Goal: Task Accomplishment & Management: Use online tool/utility

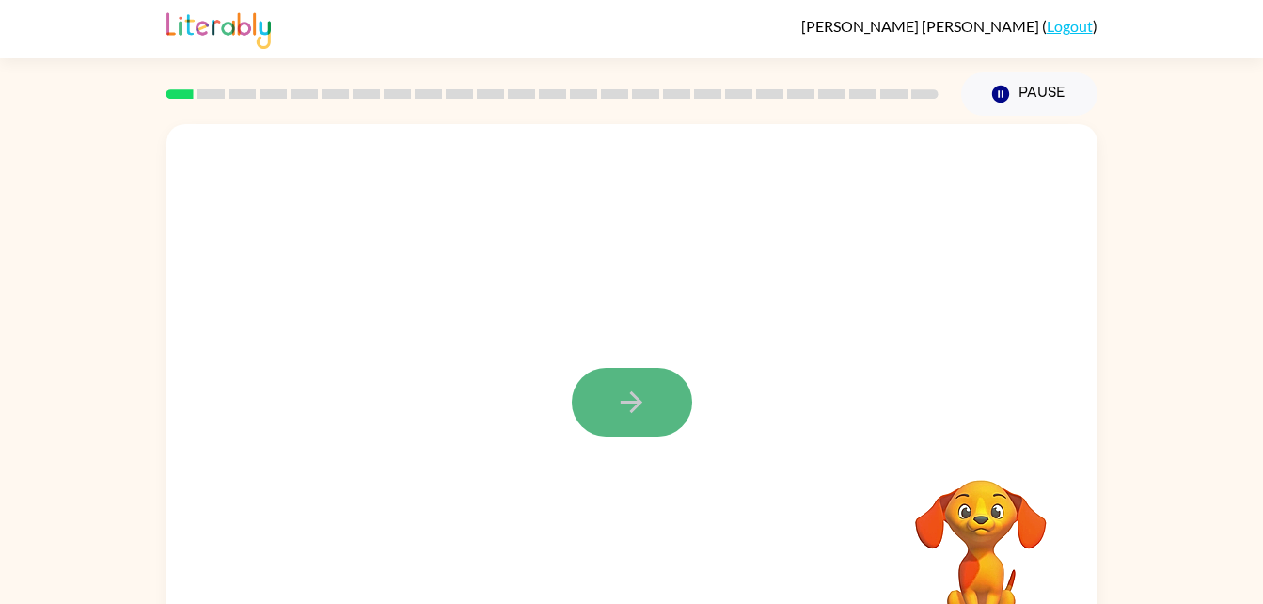
click at [639, 401] on icon "button" at bounding box center [632, 402] width 22 height 22
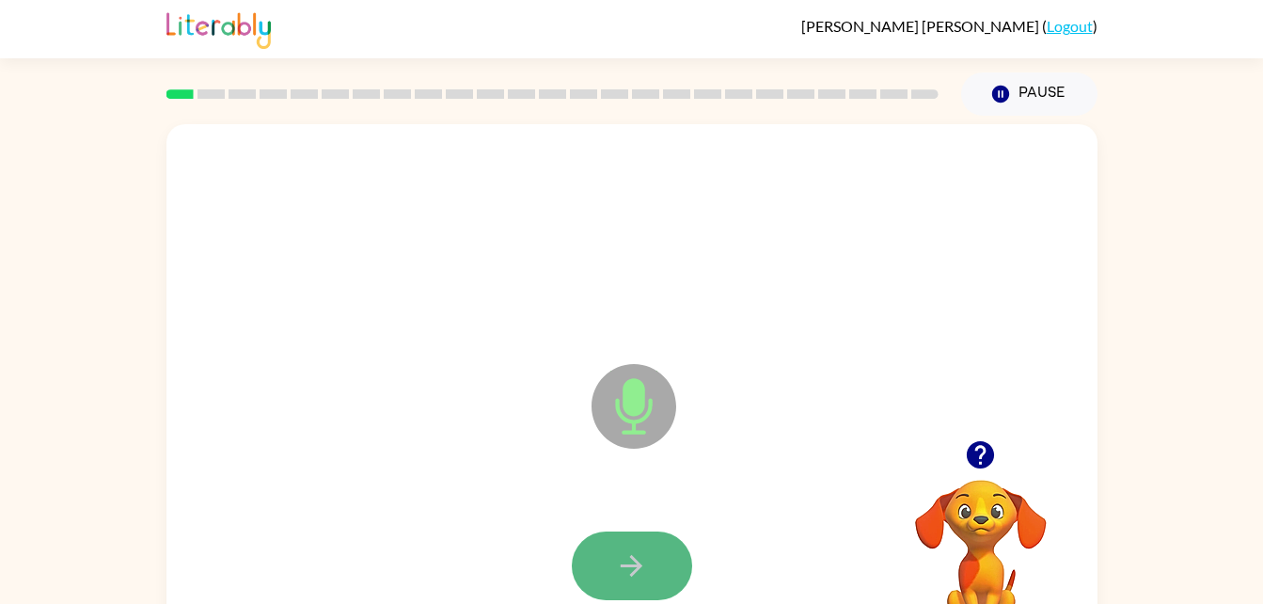
click at [641, 574] on icon "button" at bounding box center [631, 565] width 33 height 33
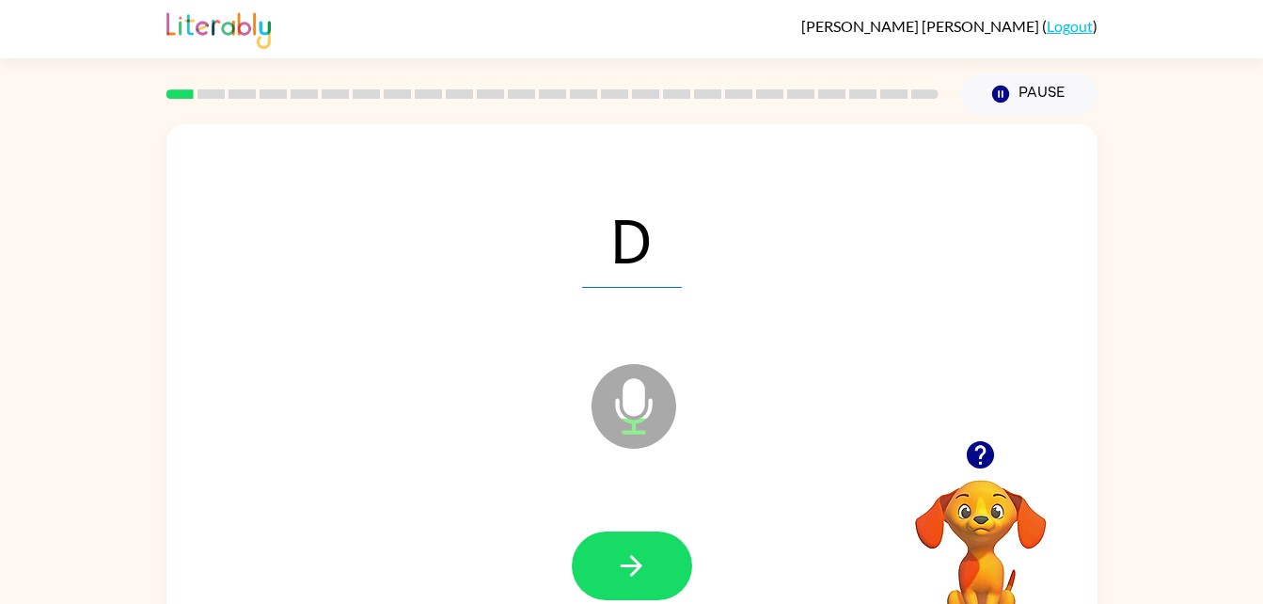
click at [641, 574] on icon "button" at bounding box center [631, 565] width 33 height 33
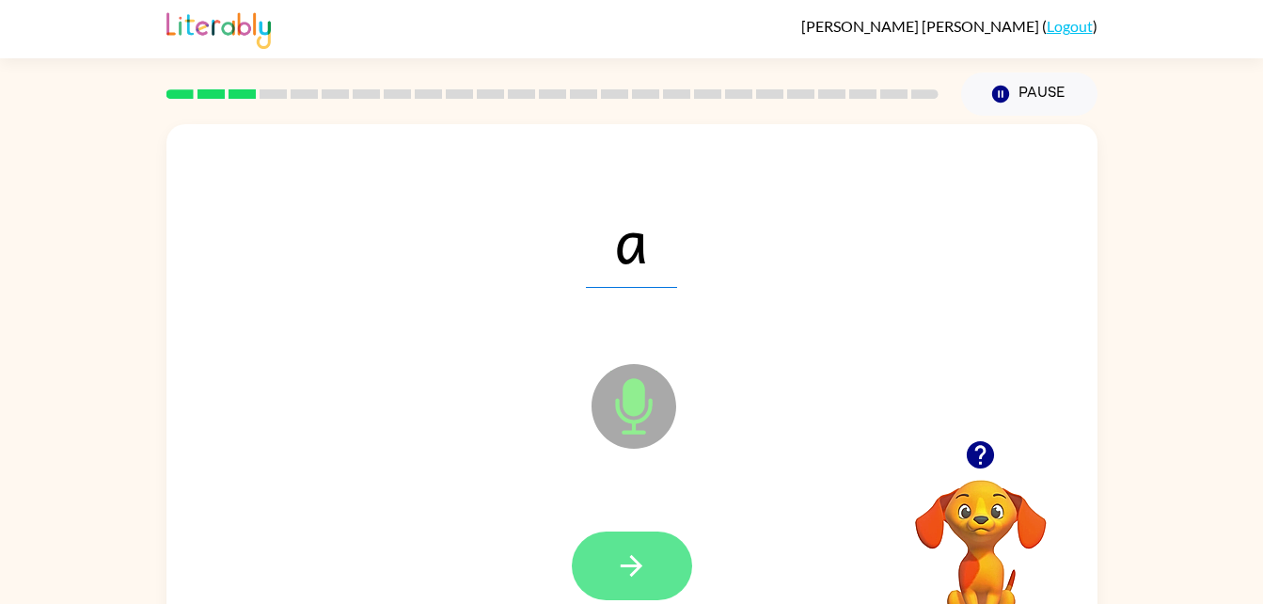
click at [644, 556] on icon "button" at bounding box center [631, 565] width 33 height 33
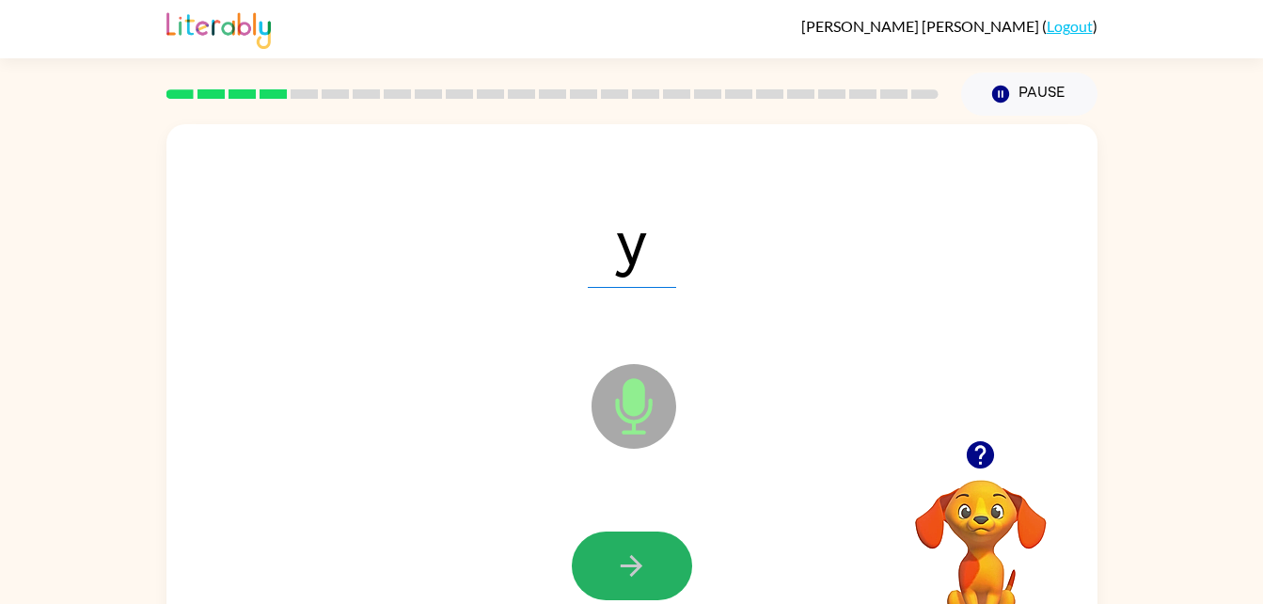
click at [644, 556] on icon "button" at bounding box center [631, 565] width 33 height 33
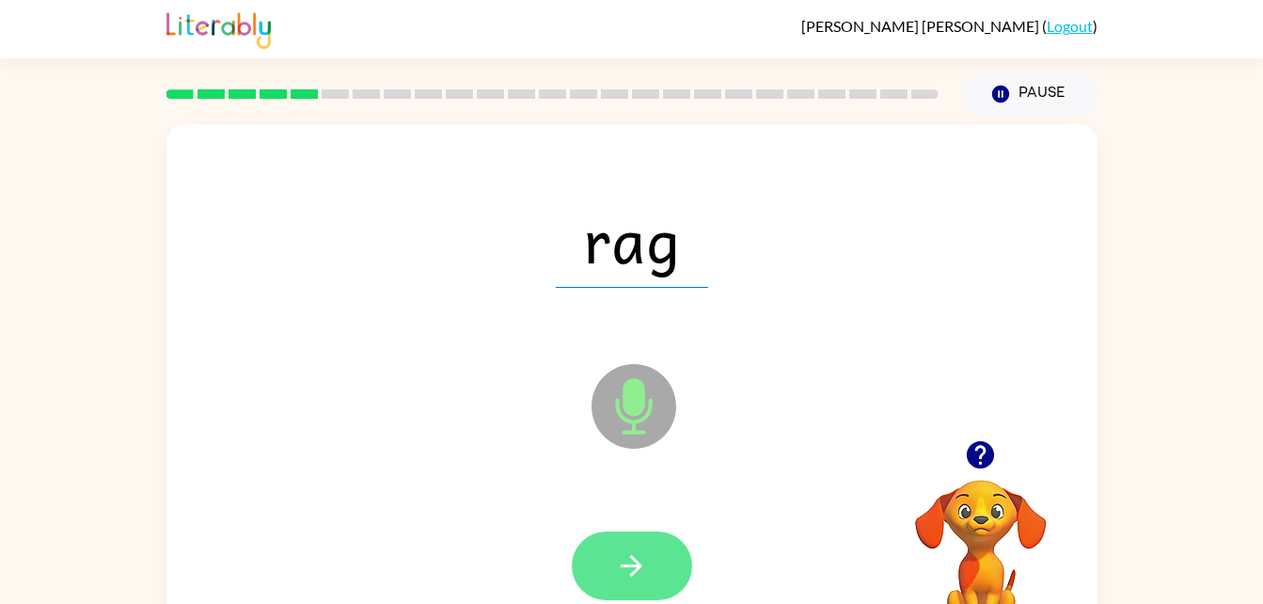
click at [622, 538] on button "button" at bounding box center [632, 566] width 120 height 69
click at [623, 568] on icon "button" at bounding box center [631, 565] width 33 height 33
click at [625, 574] on icon "button" at bounding box center [631, 565] width 33 height 33
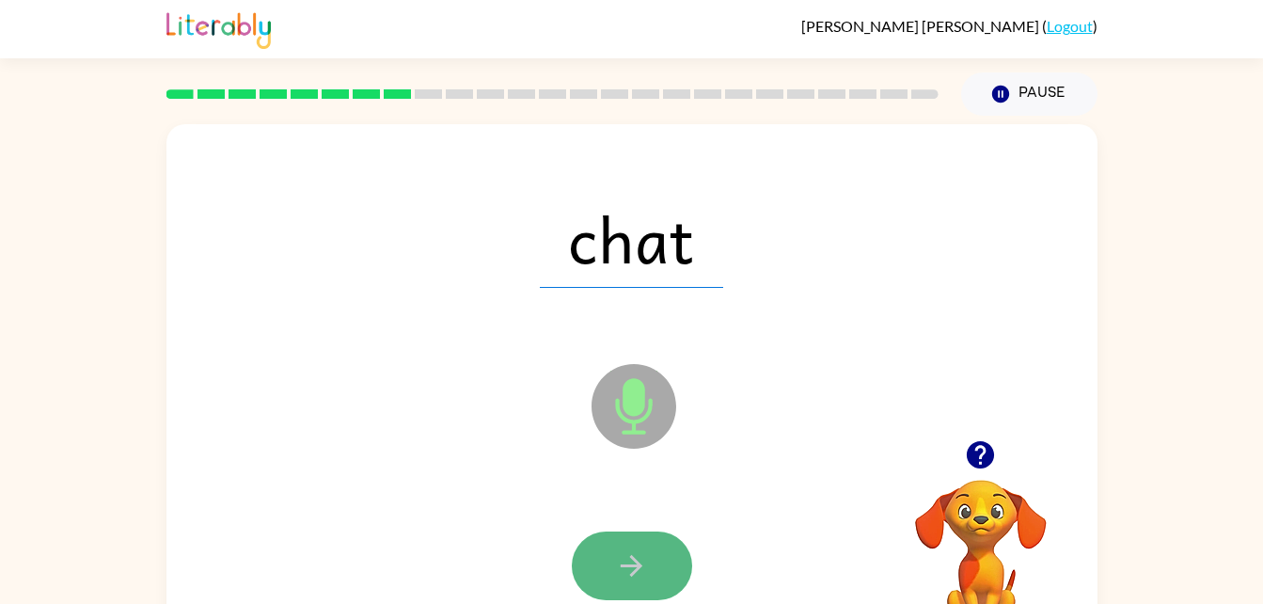
click at [646, 567] on icon "button" at bounding box center [631, 565] width 33 height 33
click at [645, 571] on icon "button" at bounding box center [631, 565] width 33 height 33
click at [643, 565] on icon "button" at bounding box center [631, 565] width 33 height 33
click at [642, 568] on icon "button" at bounding box center [631, 565] width 33 height 33
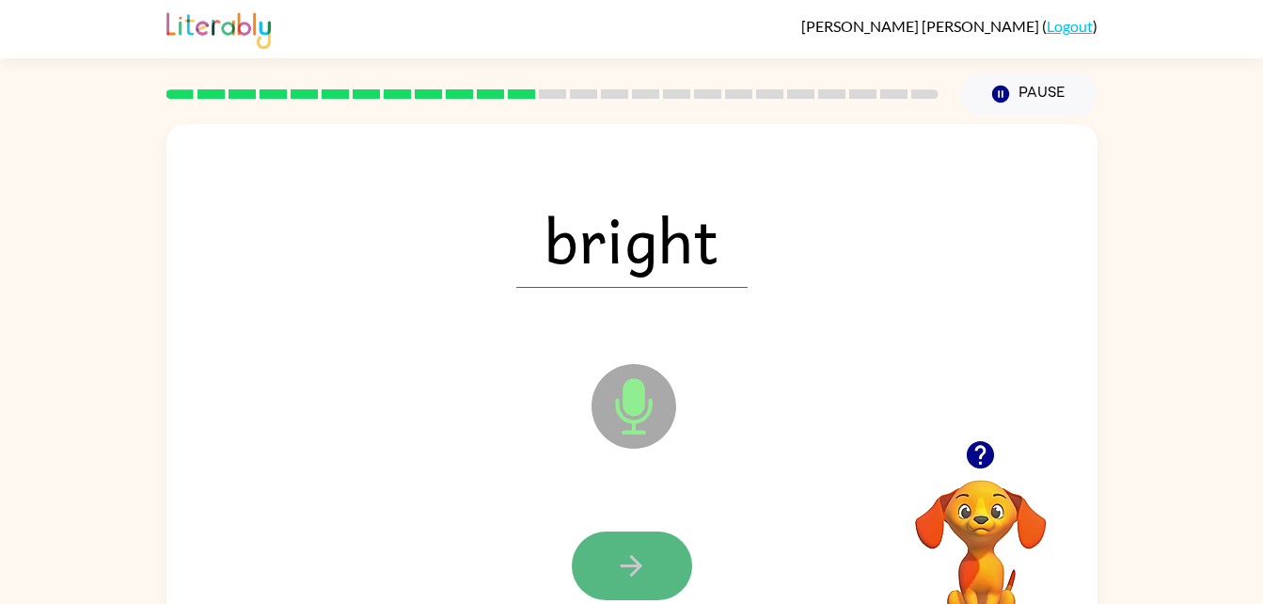
click at [648, 552] on button "button" at bounding box center [632, 566] width 120 height 69
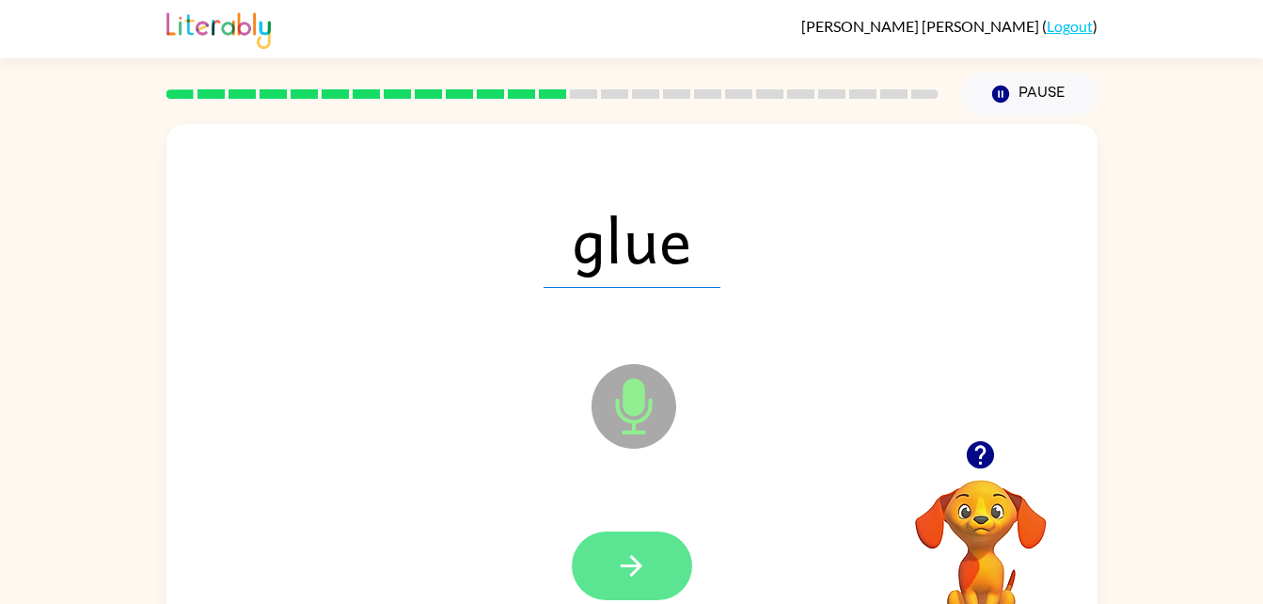
click at [638, 553] on icon "button" at bounding box center [631, 565] width 33 height 33
click at [636, 555] on icon "button" at bounding box center [631, 565] width 33 height 33
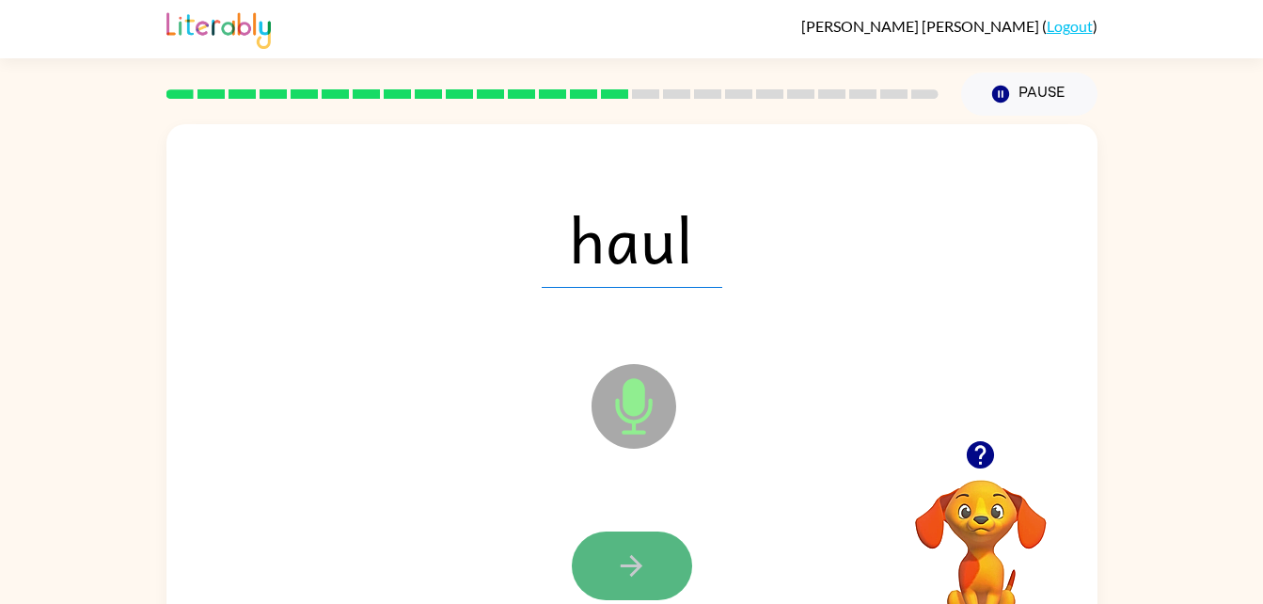
click at [648, 560] on button "button" at bounding box center [632, 566] width 120 height 69
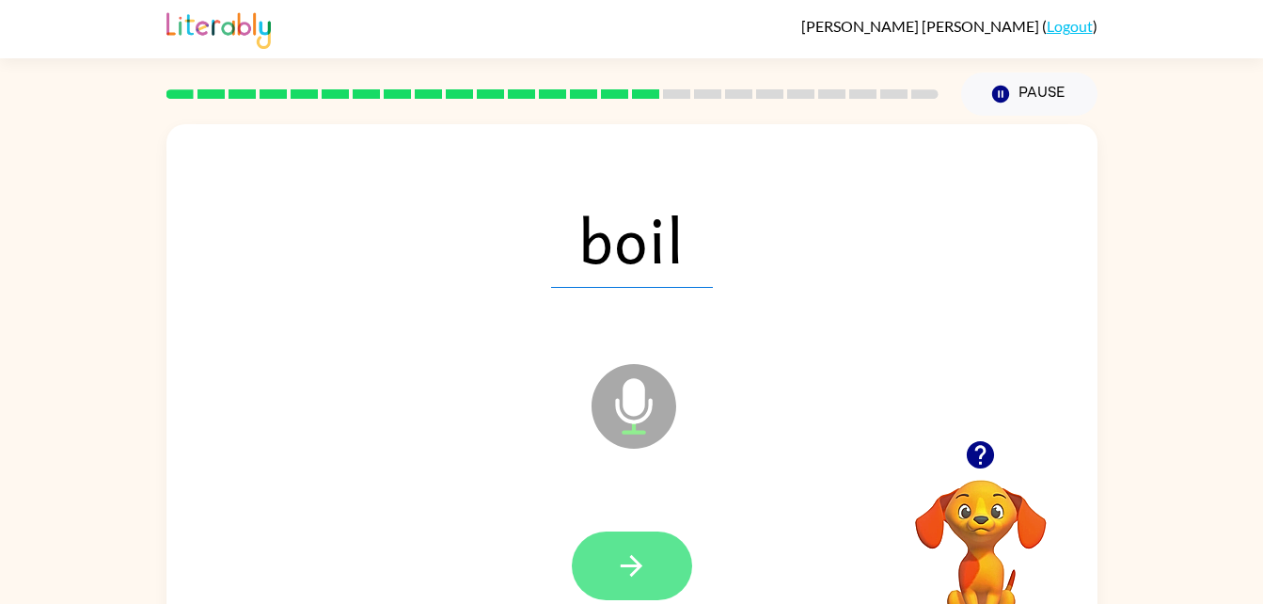
click at [659, 566] on button "button" at bounding box center [632, 566] width 120 height 69
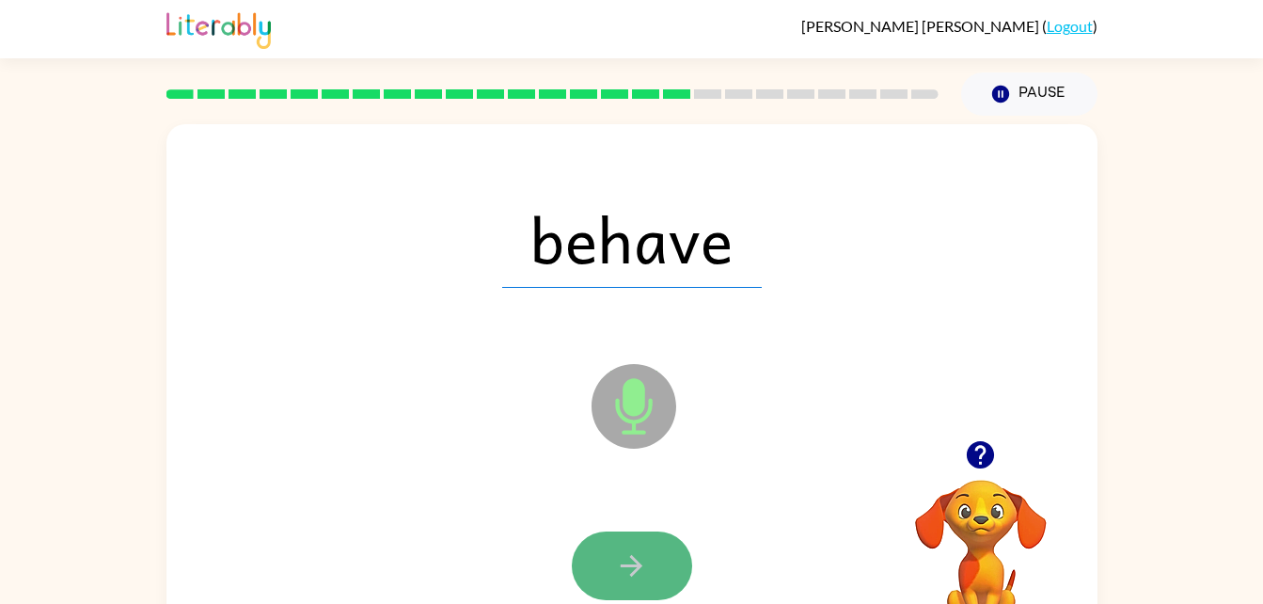
click at [659, 570] on button "button" at bounding box center [632, 566] width 120 height 69
click at [659, 569] on button "button" at bounding box center [632, 566] width 120 height 69
click at [643, 549] on icon "button" at bounding box center [631, 565] width 33 height 33
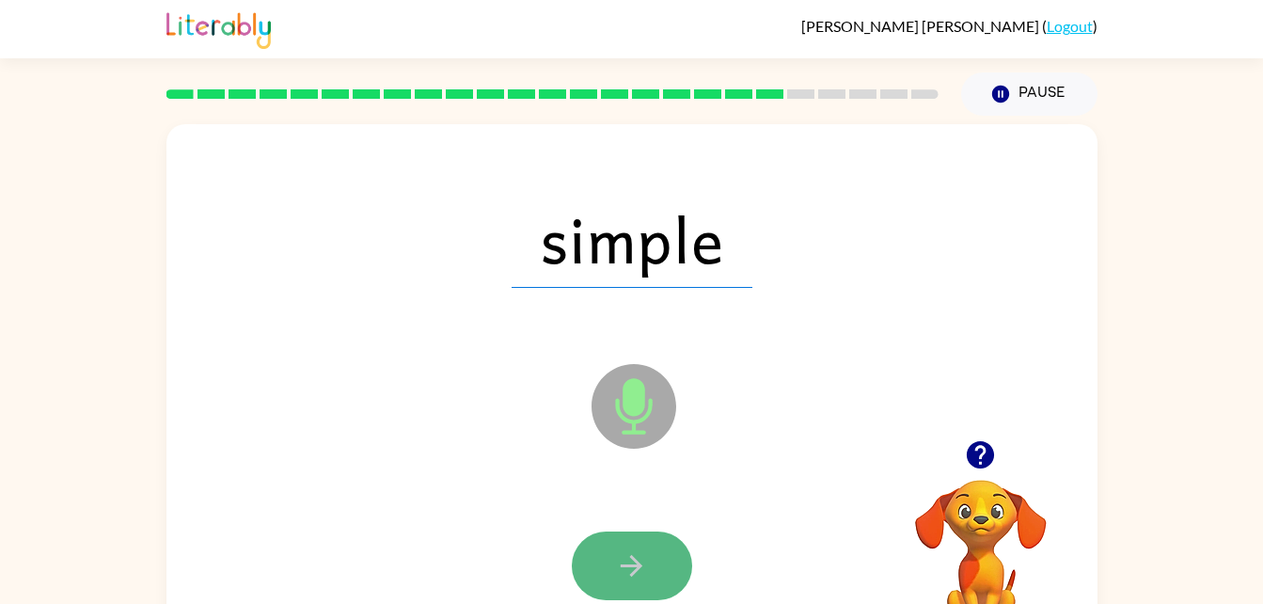
click at [609, 548] on button "button" at bounding box center [632, 566] width 120 height 69
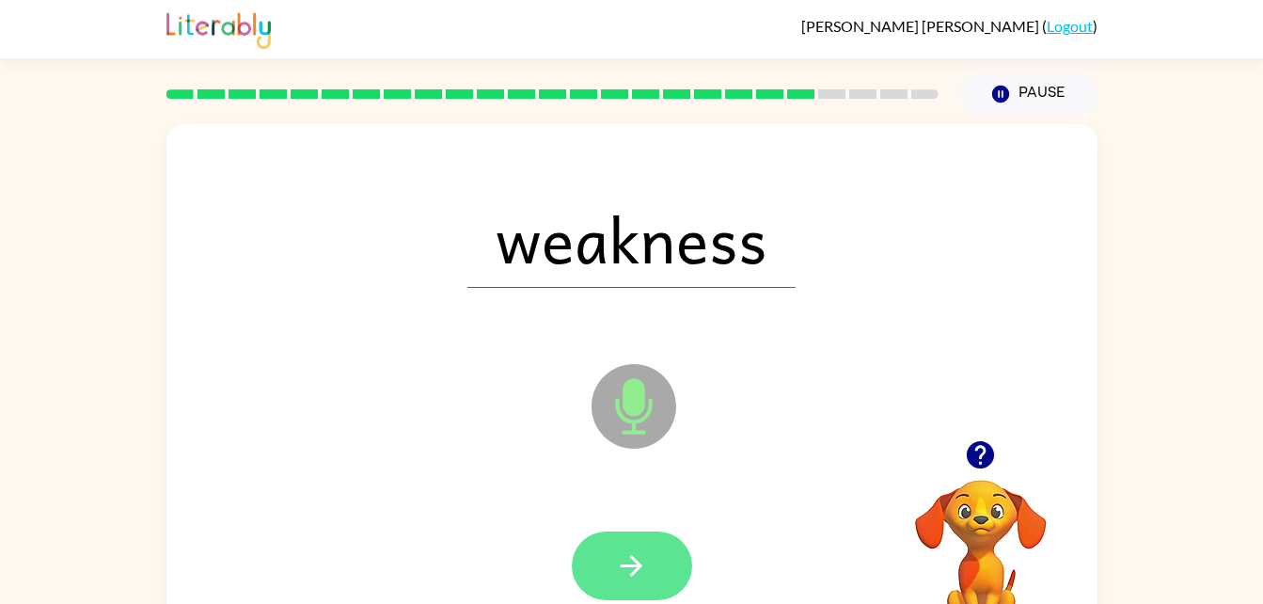
click at [614, 555] on button "button" at bounding box center [632, 566] width 120 height 69
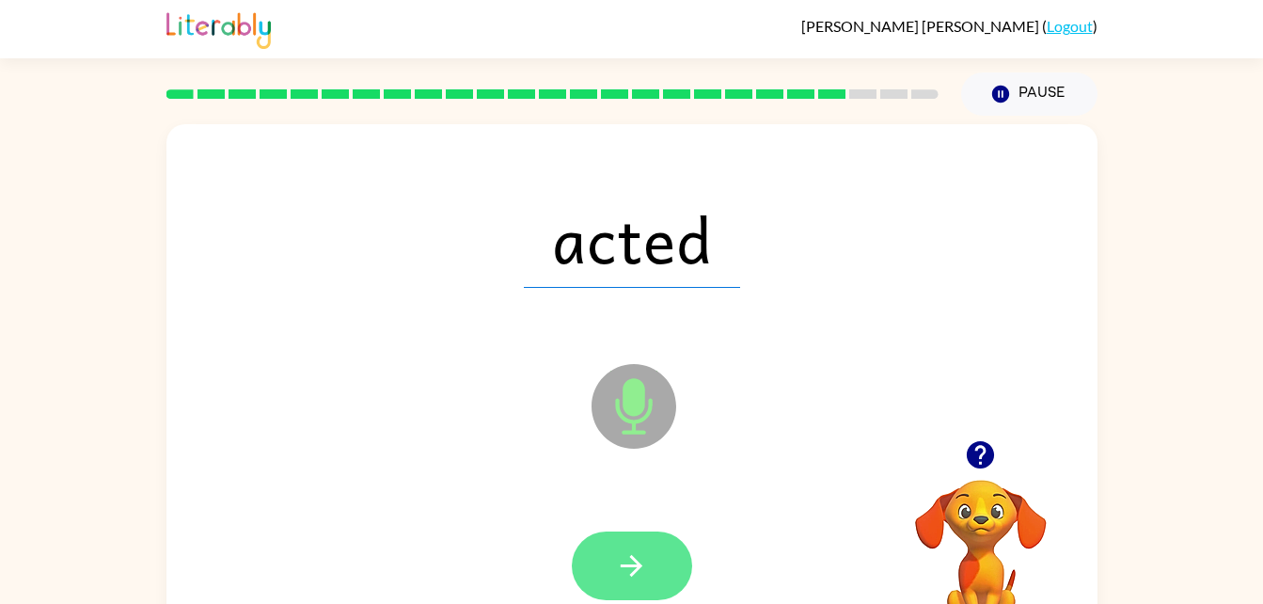
click at [619, 563] on icon "button" at bounding box center [631, 565] width 33 height 33
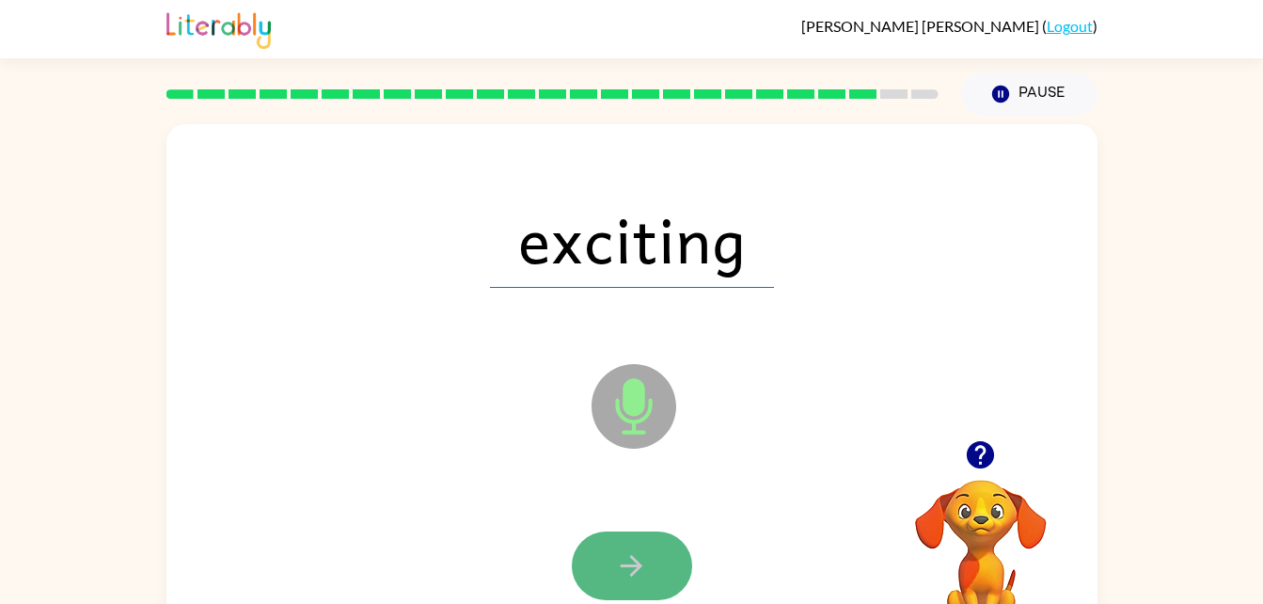
click at [620, 569] on icon "button" at bounding box center [631, 565] width 33 height 33
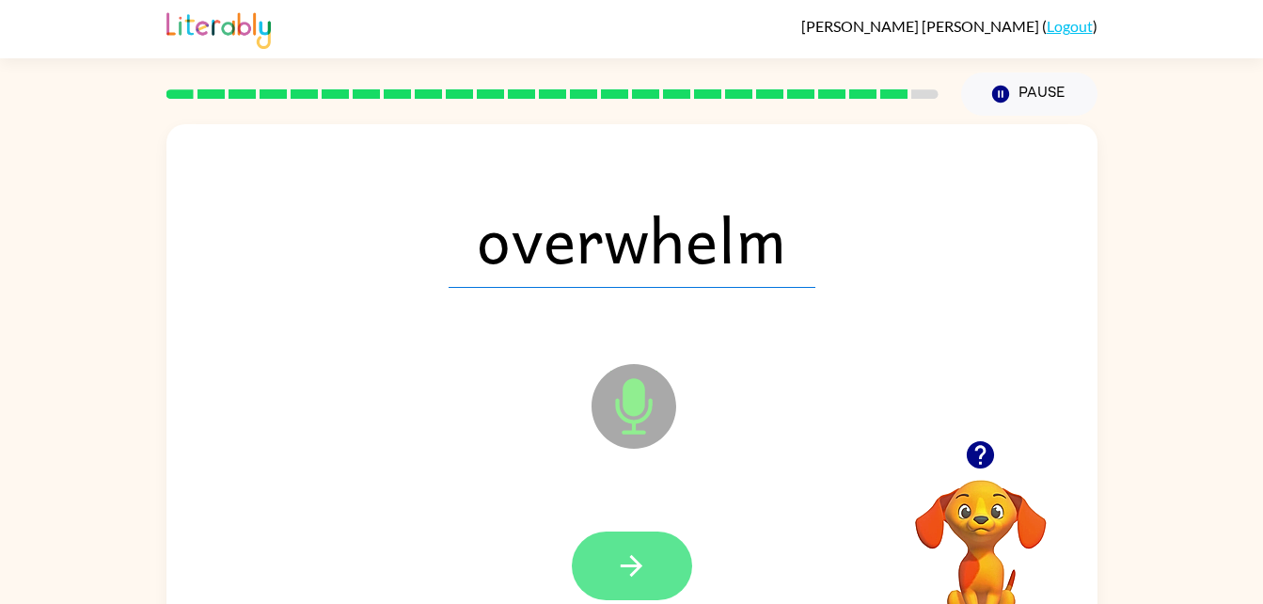
click at [617, 553] on icon "button" at bounding box center [631, 565] width 33 height 33
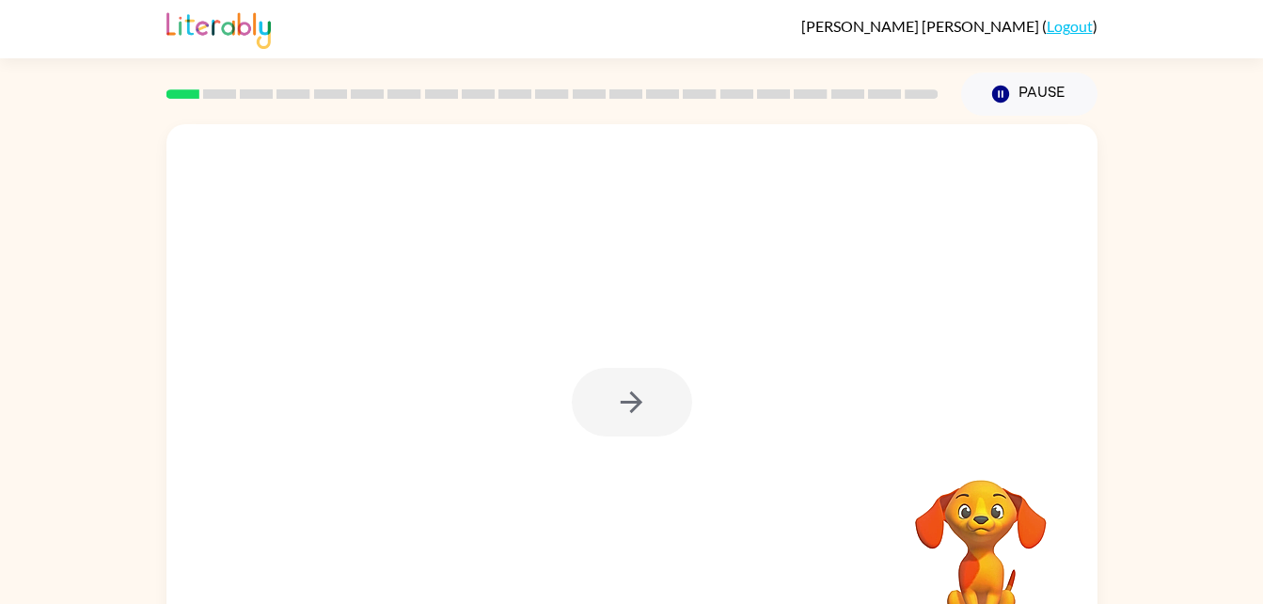
click at [627, 419] on div at bounding box center [632, 402] width 120 height 69
click at [599, 389] on button "button" at bounding box center [632, 402] width 120 height 69
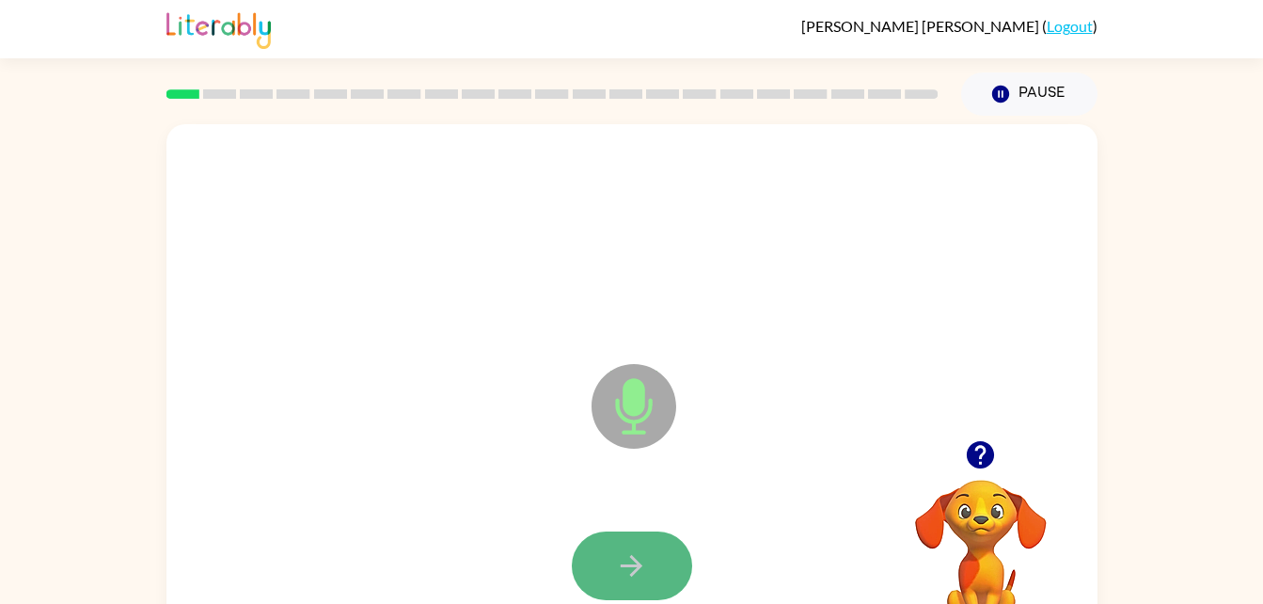
click at [627, 551] on icon "button" at bounding box center [631, 565] width 33 height 33
click at [643, 561] on icon "button" at bounding box center [631, 565] width 33 height 33
click at [639, 558] on icon "button" at bounding box center [631, 565] width 33 height 33
click at [652, 569] on button "button" at bounding box center [632, 566] width 120 height 69
click at [631, 551] on icon "button" at bounding box center [631, 565] width 33 height 33
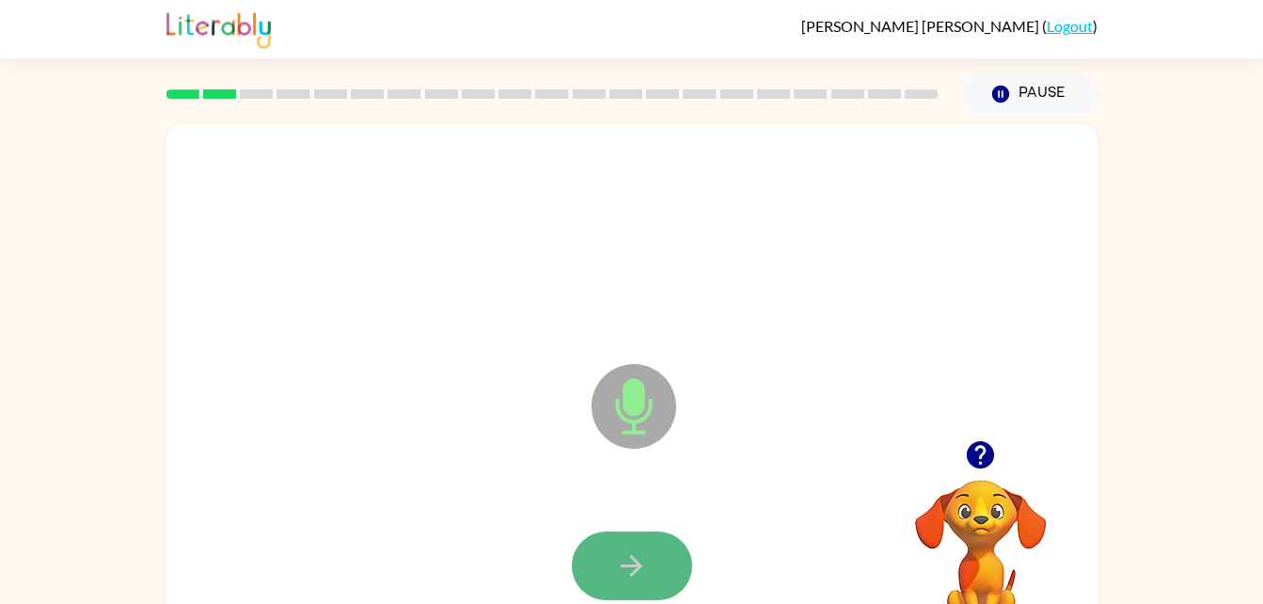
click at [656, 552] on button "button" at bounding box center [632, 566] width 120 height 69
click at [630, 551] on icon "button" at bounding box center [631, 565] width 33 height 33
click at [621, 550] on icon "button" at bounding box center [631, 565] width 33 height 33
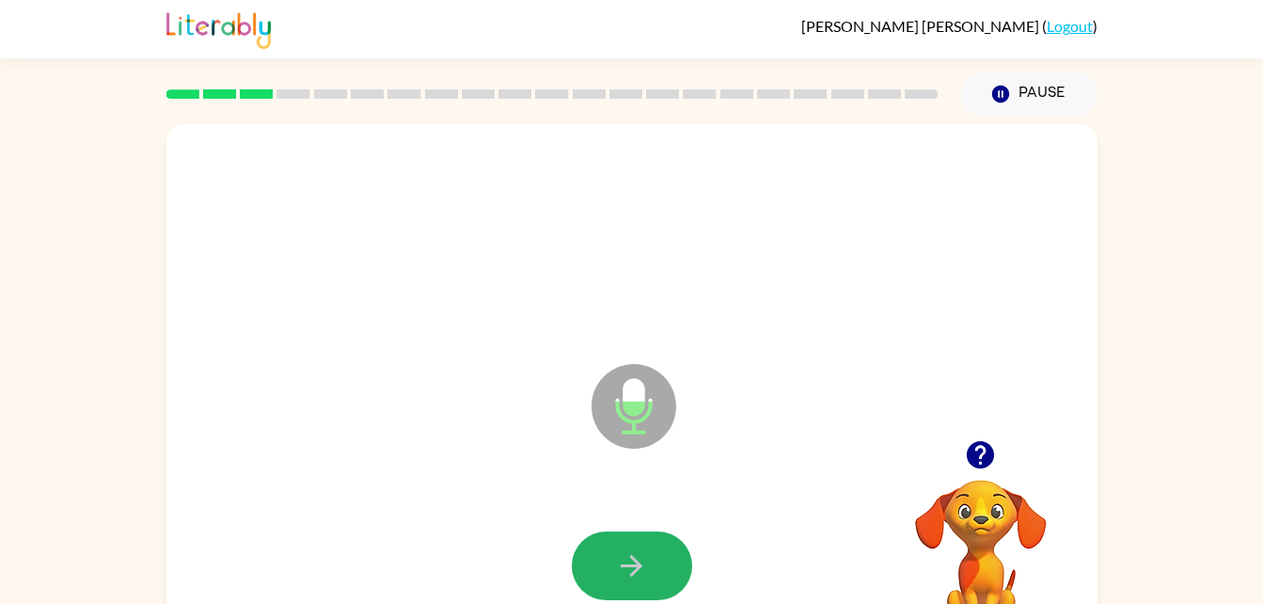
click at [621, 550] on icon "button" at bounding box center [631, 565] width 33 height 33
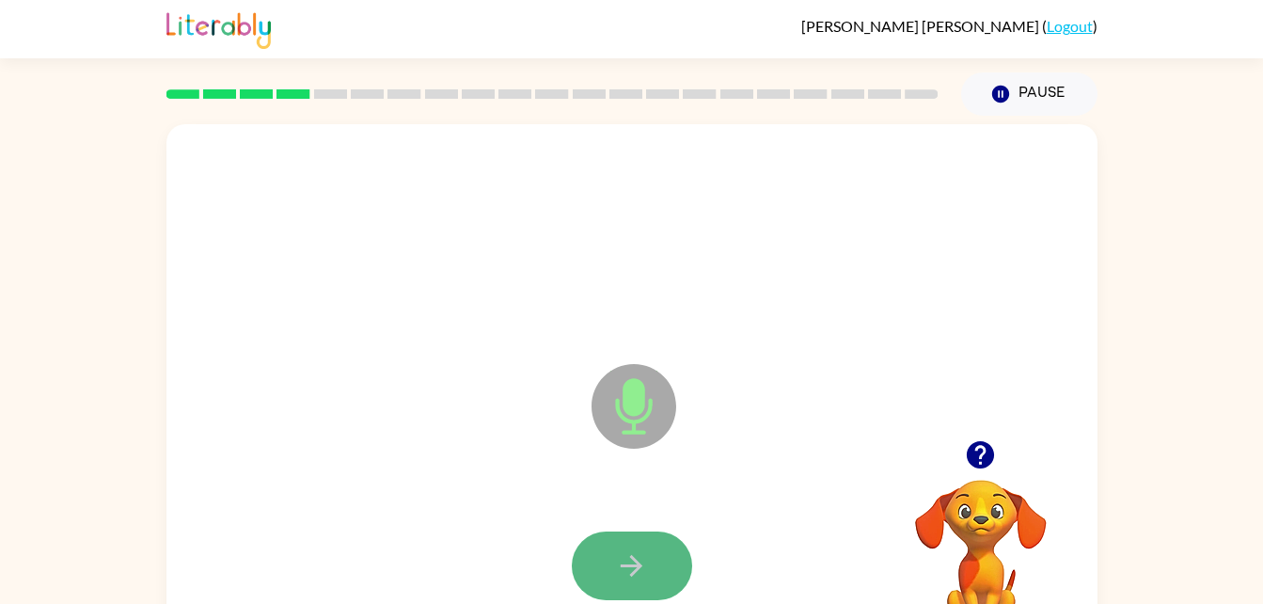
click at [621, 551] on icon "button" at bounding box center [631, 565] width 33 height 33
click at [618, 556] on icon "button" at bounding box center [631, 565] width 33 height 33
click at [635, 560] on icon "button" at bounding box center [632, 566] width 22 height 22
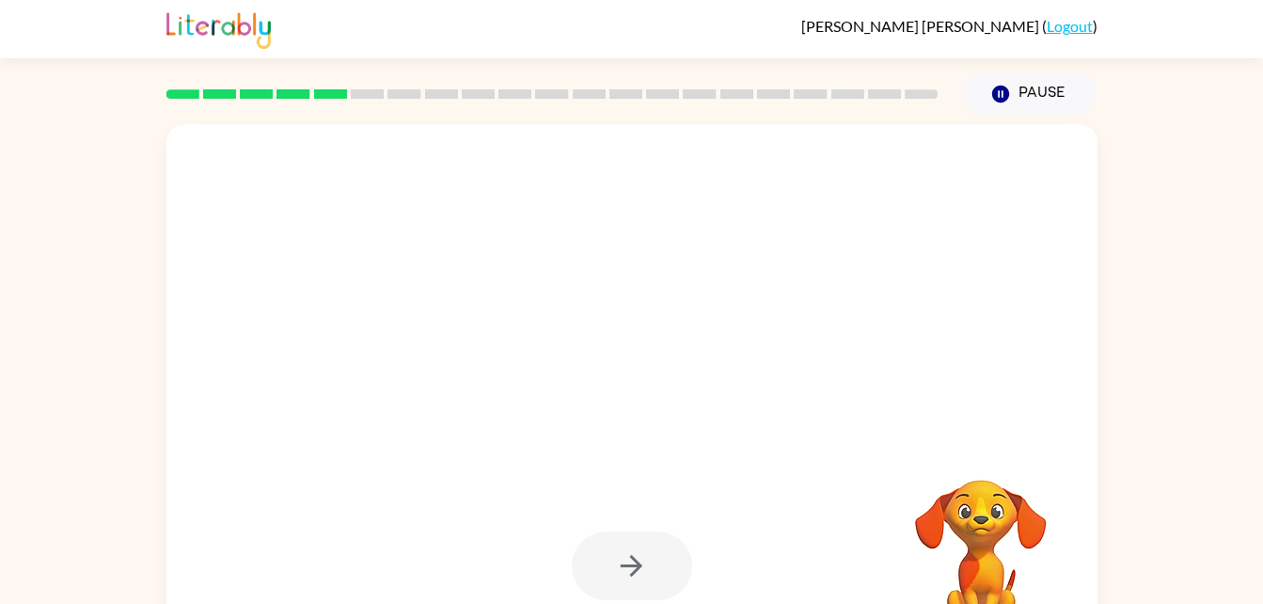
click at [630, 543] on div at bounding box center [632, 566] width 120 height 69
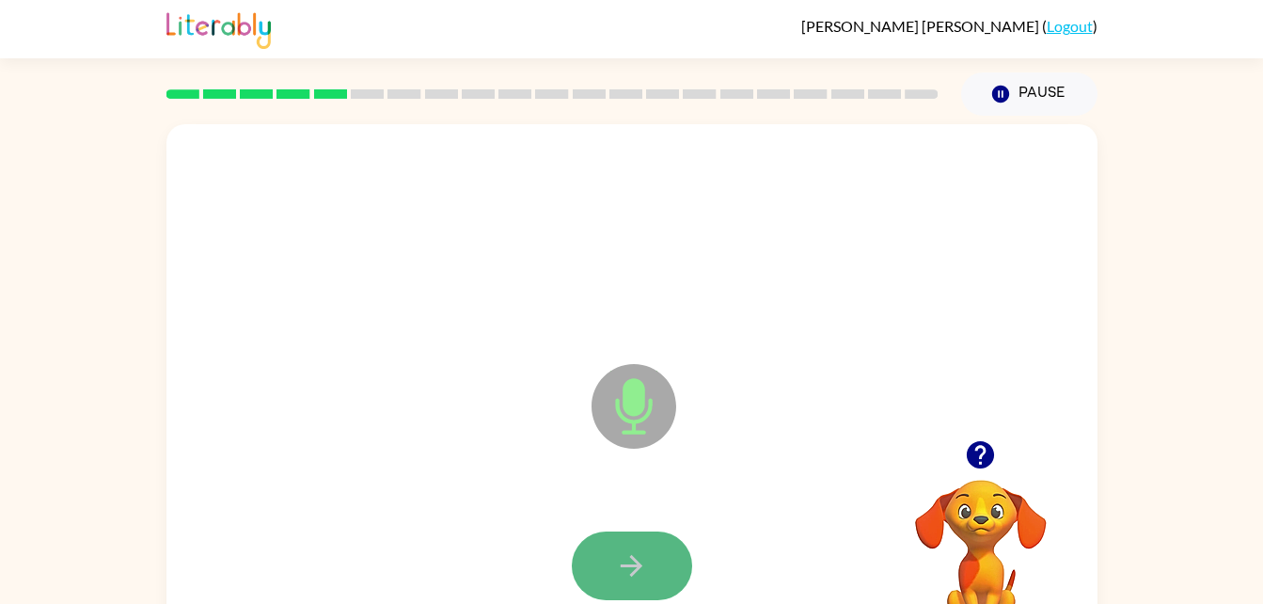
click at [603, 556] on button "button" at bounding box center [632, 566] width 120 height 69
click at [626, 564] on icon "button" at bounding box center [631, 565] width 33 height 33
click at [628, 552] on icon "button" at bounding box center [631, 565] width 33 height 33
click at [657, 551] on button "button" at bounding box center [632, 566] width 120 height 69
click at [637, 559] on icon "button" at bounding box center [631, 565] width 33 height 33
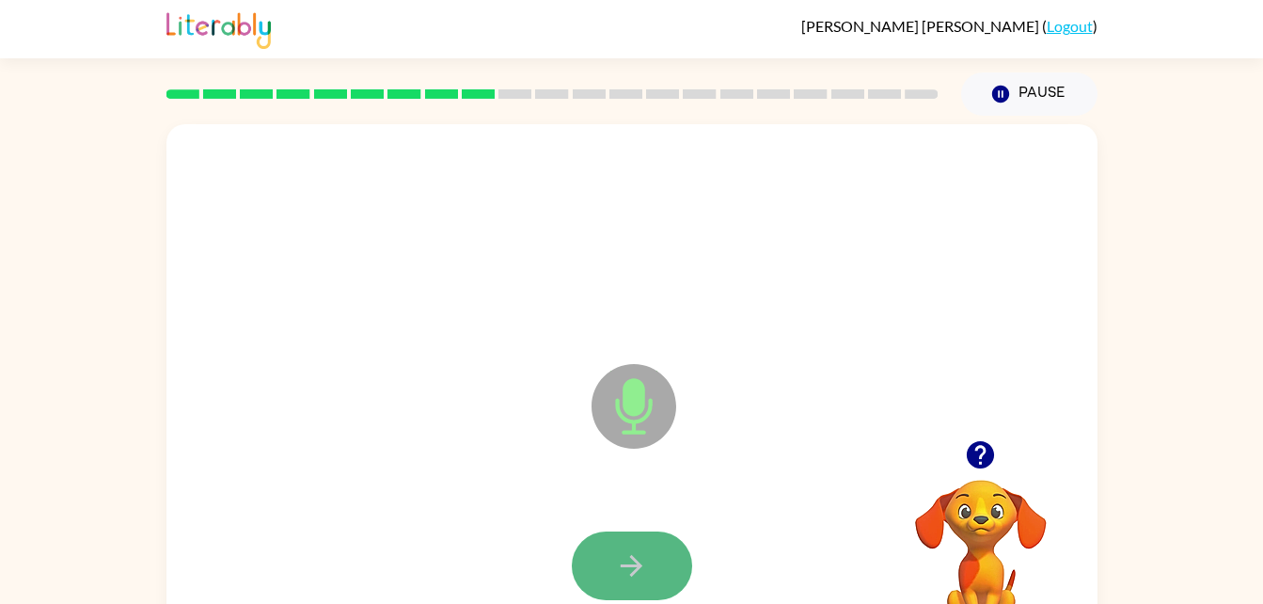
click at [626, 547] on button "button" at bounding box center [632, 566] width 120 height 69
click at [655, 553] on button "button" at bounding box center [632, 566] width 120 height 69
click at [659, 556] on button "button" at bounding box center [632, 566] width 120 height 69
click at [649, 554] on button "button" at bounding box center [632, 566] width 120 height 69
click at [627, 555] on icon "button" at bounding box center [631, 565] width 33 height 33
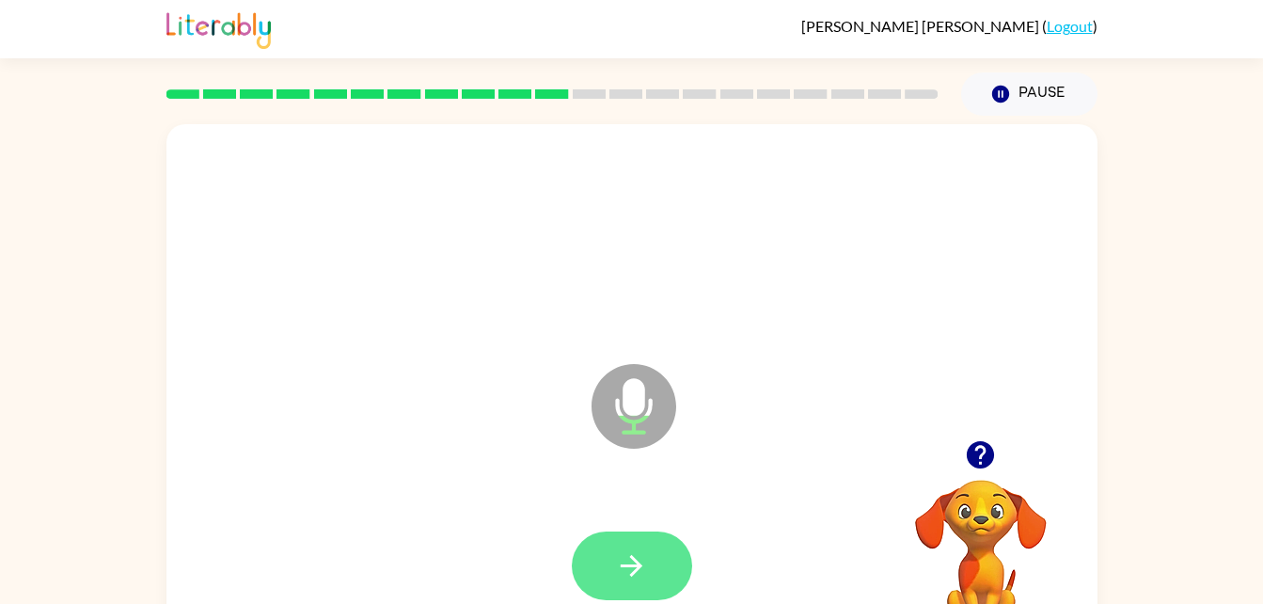
click at [626, 546] on button "button" at bounding box center [632, 566] width 120 height 69
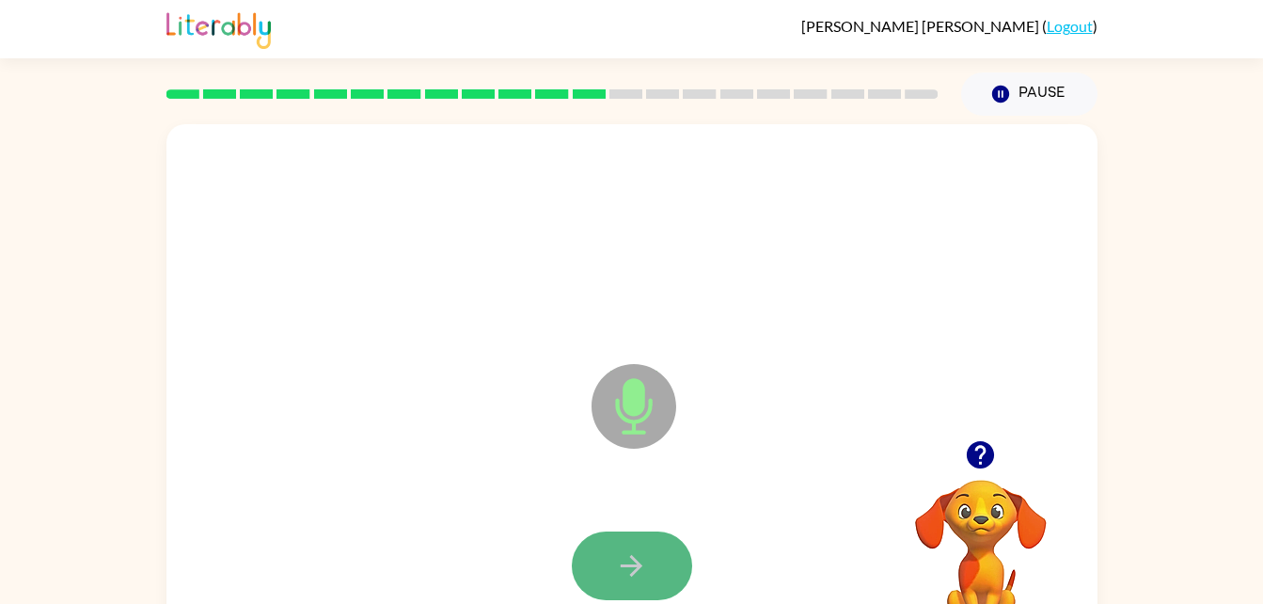
click at [626, 549] on icon "button" at bounding box center [631, 565] width 33 height 33
click at [643, 561] on icon "button" at bounding box center [631, 565] width 33 height 33
click at [636, 564] on icon "button" at bounding box center [631, 565] width 33 height 33
click at [659, 563] on button "button" at bounding box center [632, 566] width 120 height 69
click at [652, 559] on button "button" at bounding box center [632, 566] width 120 height 69
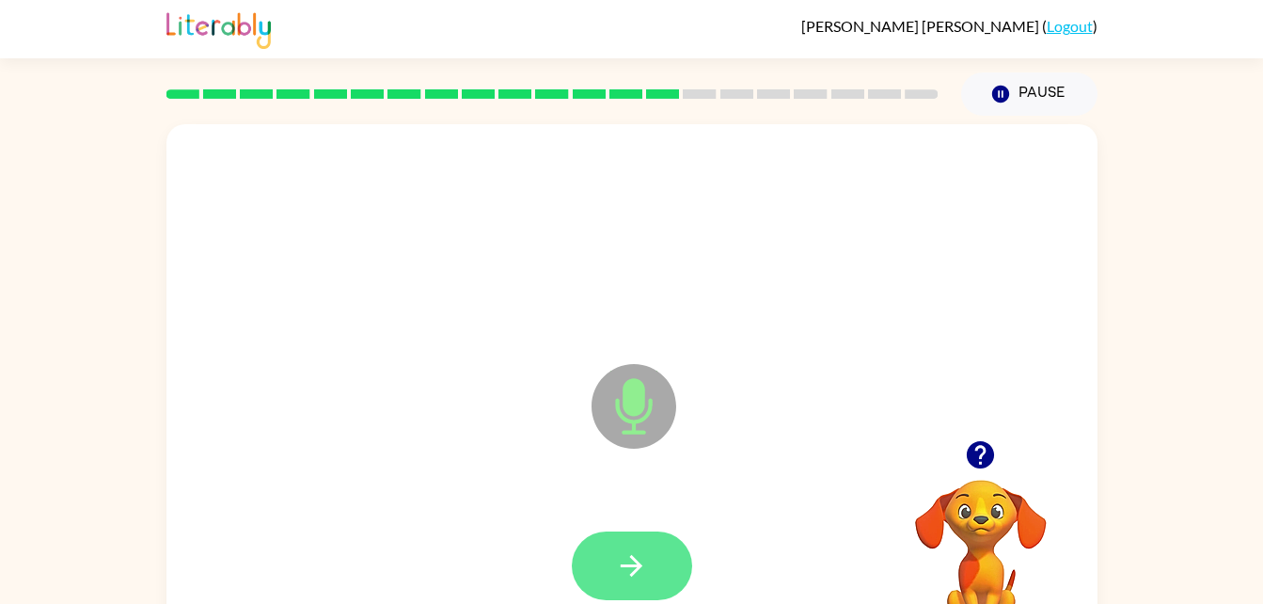
click at [656, 561] on button "button" at bounding box center [632, 566] width 120 height 69
click at [633, 562] on icon "button" at bounding box center [631, 565] width 33 height 33
click at [627, 558] on icon "button" at bounding box center [631, 565] width 33 height 33
click at [643, 566] on icon "button" at bounding box center [631, 565] width 33 height 33
click at [642, 554] on icon "button" at bounding box center [631, 565] width 33 height 33
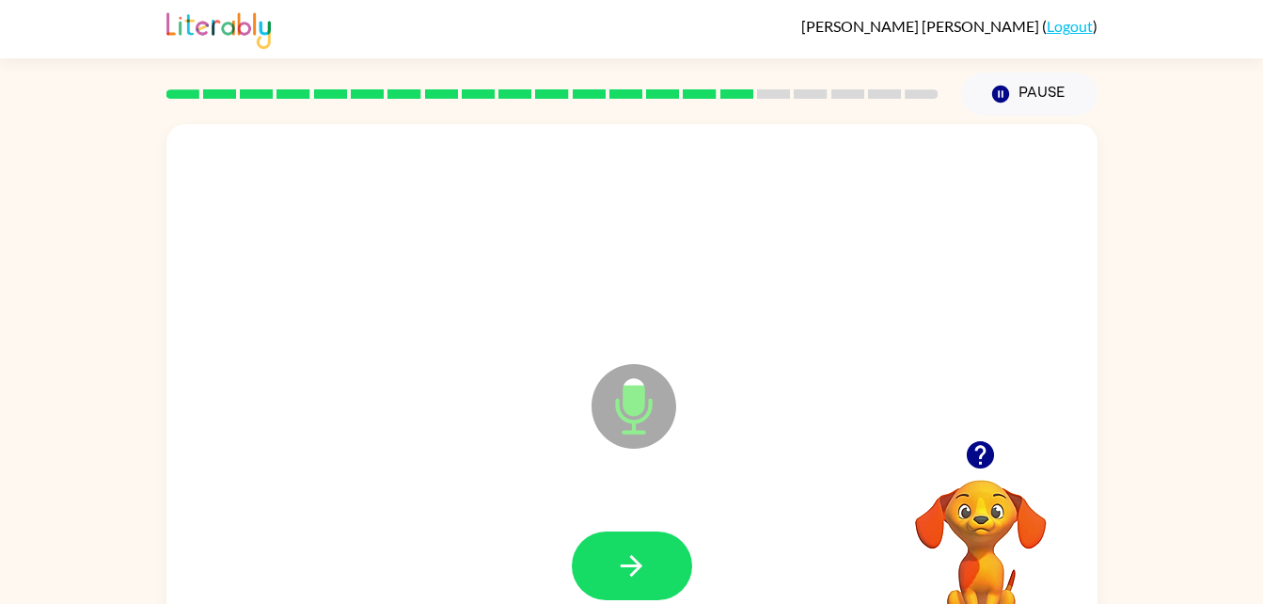
click at [647, 554] on icon "button" at bounding box center [631, 565] width 33 height 33
click at [647, 556] on icon "button" at bounding box center [631, 565] width 33 height 33
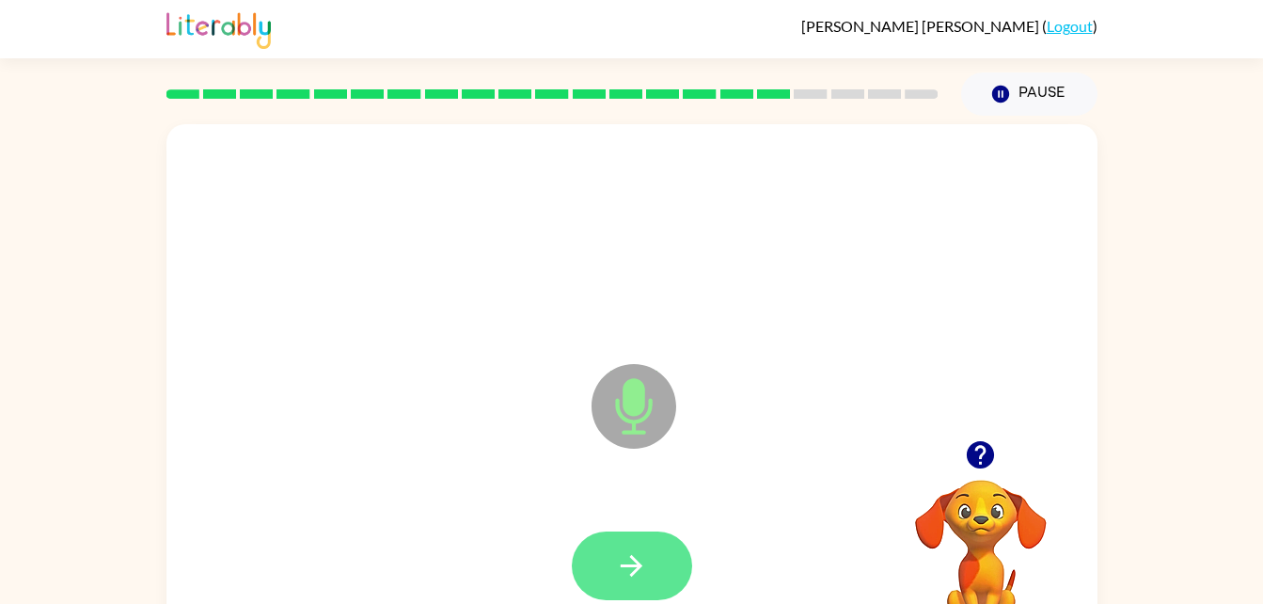
click at [654, 569] on button "button" at bounding box center [632, 566] width 120 height 69
click at [644, 561] on icon "button" at bounding box center [631, 565] width 33 height 33
click at [643, 559] on icon "button" at bounding box center [631, 565] width 33 height 33
click at [660, 557] on button "button" at bounding box center [632, 566] width 120 height 69
click at [650, 555] on button "button" at bounding box center [632, 566] width 120 height 69
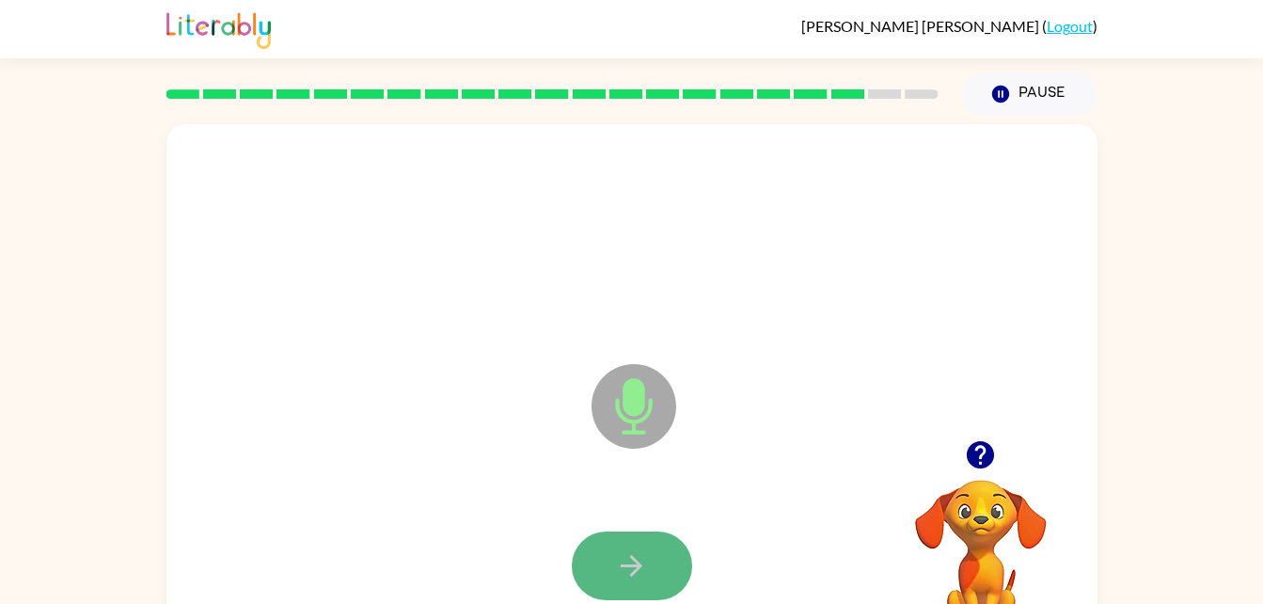
click at [659, 560] on button "button" at bounding box center [632, 566] width 120 height 69
click at [646, 560] on icon "button" at bounding box center [631, 565] width 33 height 33
click at [639, 562] on icon "button" at bounding box center [631, 565] width 33 height 33
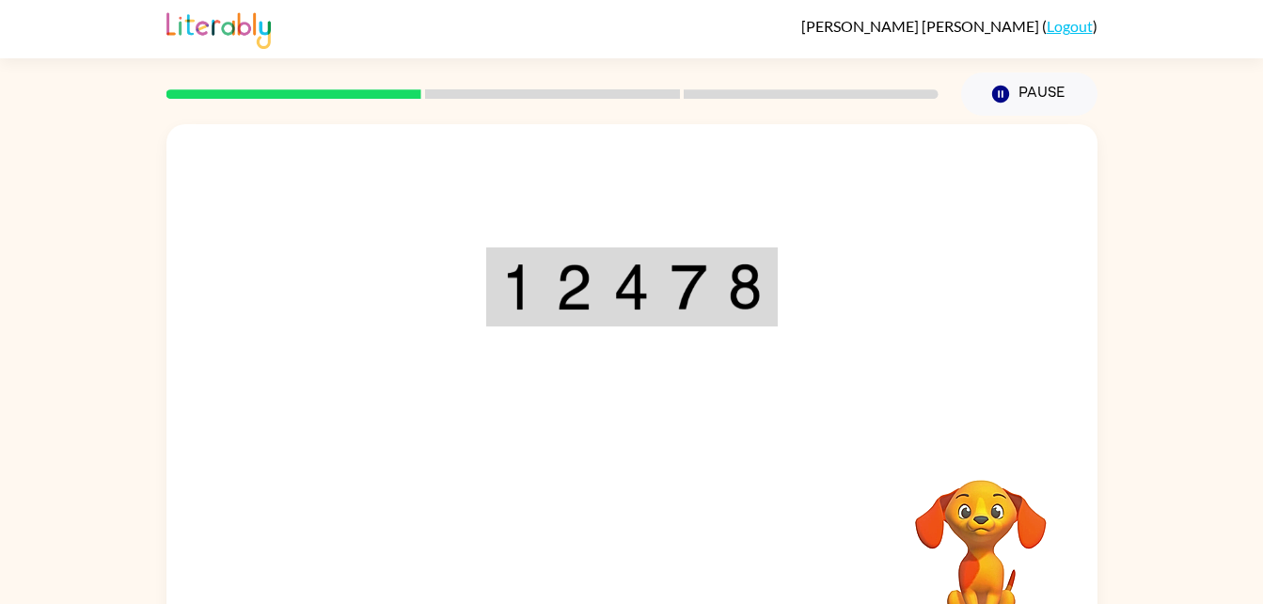
click at [638, 556] on div "Your browser must support playing .mp4 files to use Literably. Please try using…" at bounding box center [632, 392] width 931 height 537
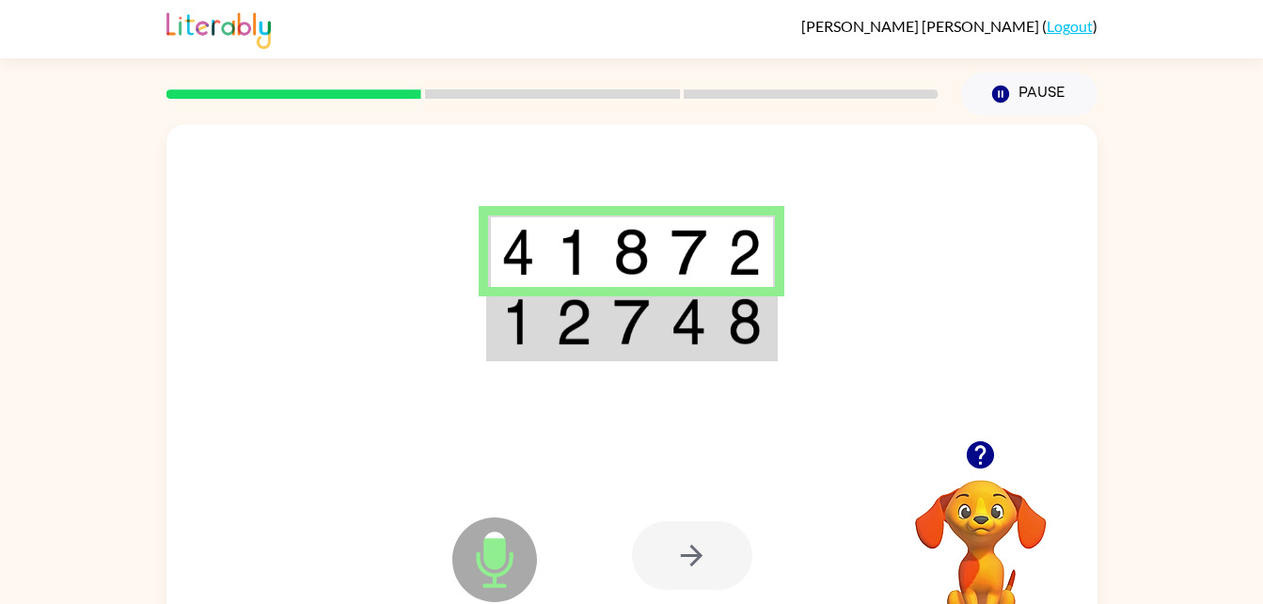
click at [661, 540] on div at bounding box center [692, 555] width 120 height 69
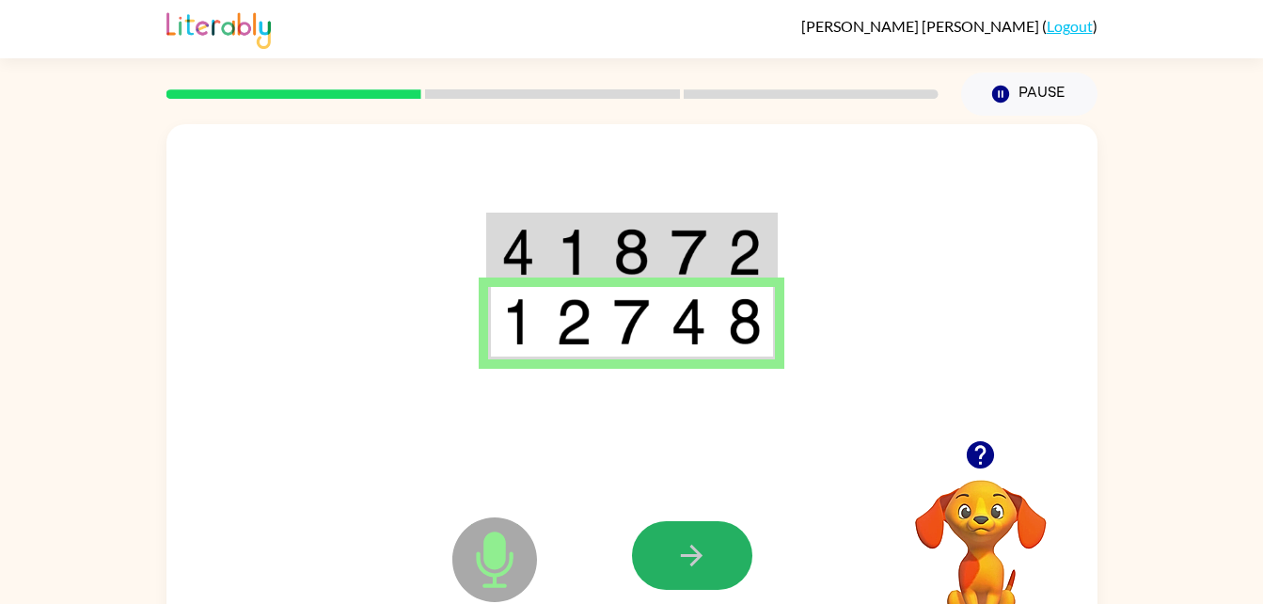
click at [661, 540] on button "button" at bounding box center [692, 555] width 120 height 69
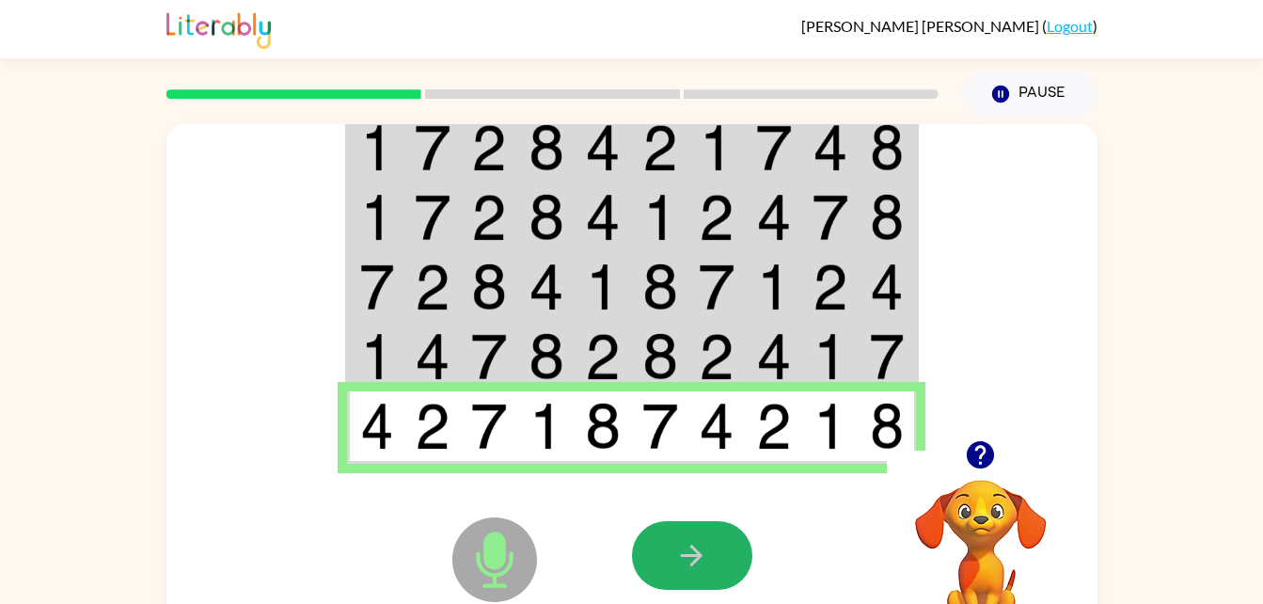
click at [661, 540] on button "button" at bounding box center [692, 555] width 120 height 69
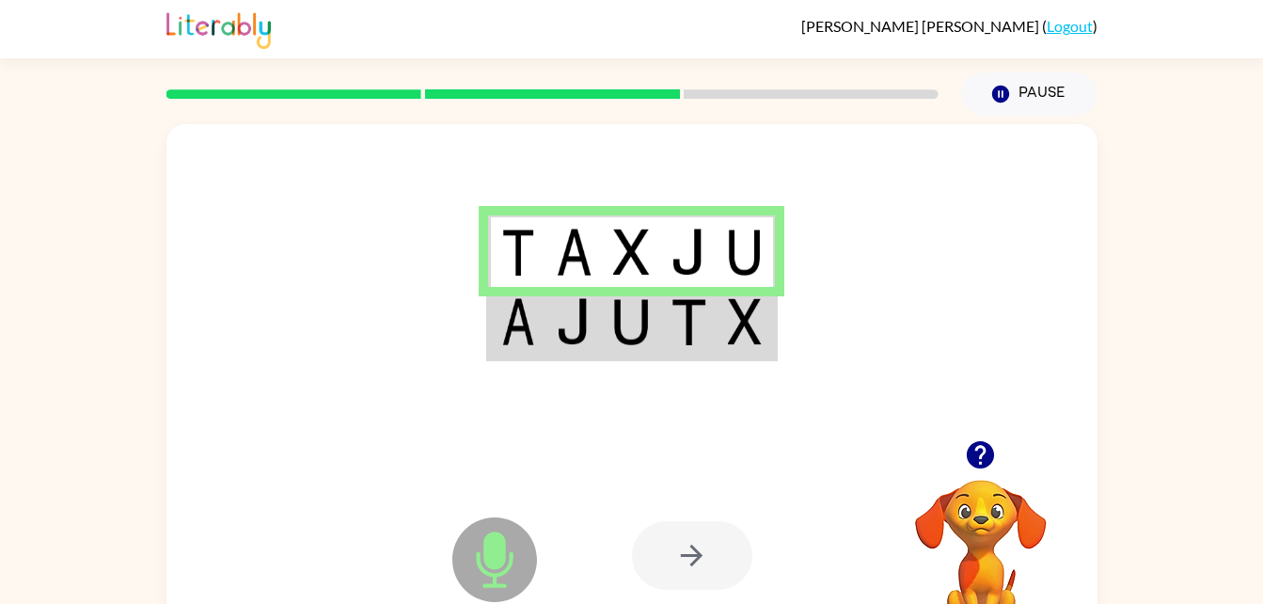
click at [680, 325] on img at bounding box center [689, 321] width 36 height 47
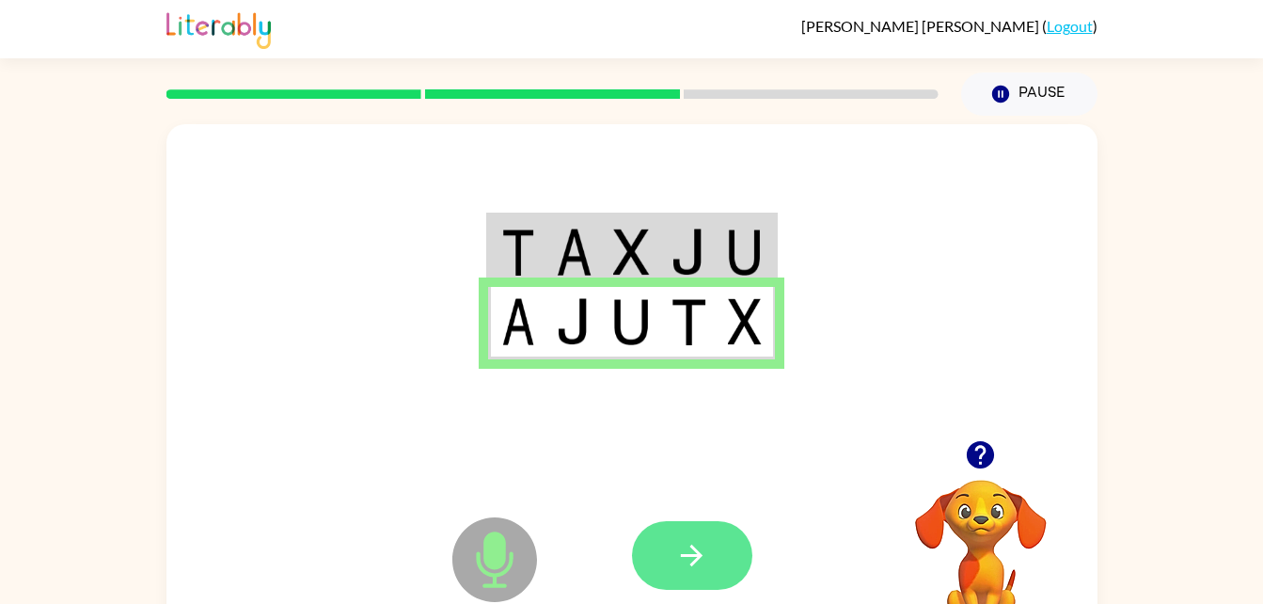
click at [666, 548] on button "button" at bounding box center [692, 555] width 120 height 69
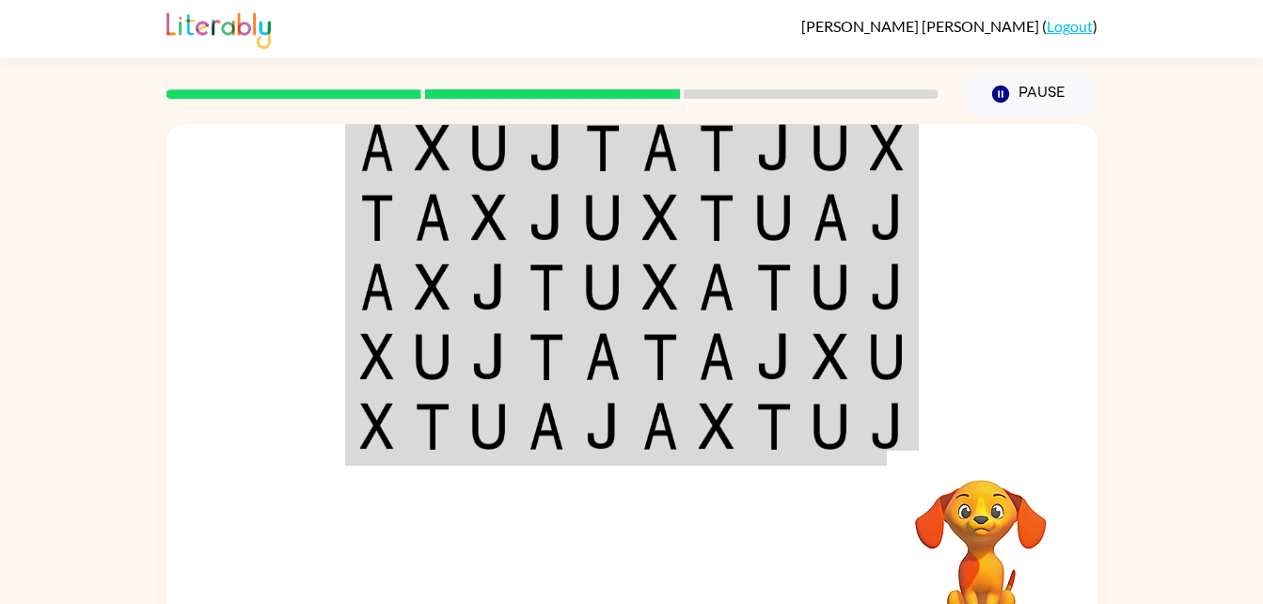
click at [222, 454] on div "Your browser must support playing .mp4 files to use Literably. Please try using…" at bounding box center [632, 556] width 931 height 212
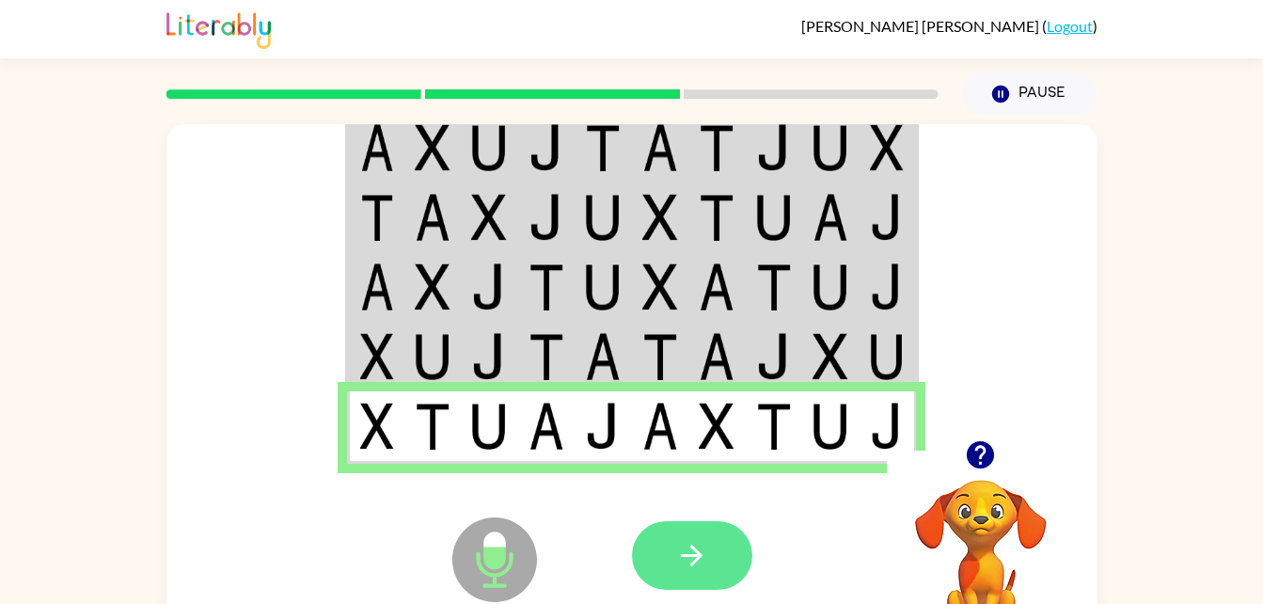
click at [684, 549] on icon "button" at bounding box center [691, 555] width 33 height 33
